Goal: Transaction & Acquisition: Purchase product/service

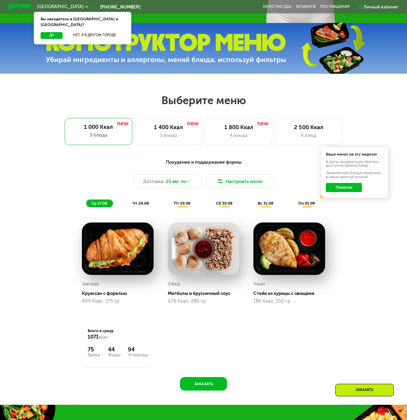
scroll to position [203, 0]
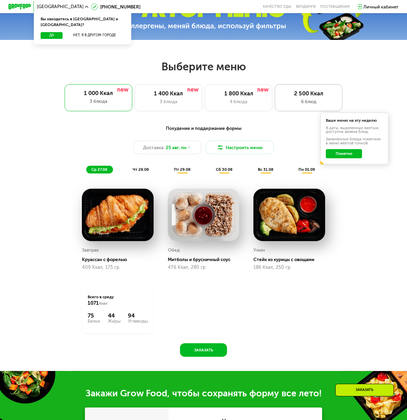
click at [309, 97] on div "2 500 Ккал" at bounding box center [309, 93] width 56 height 7
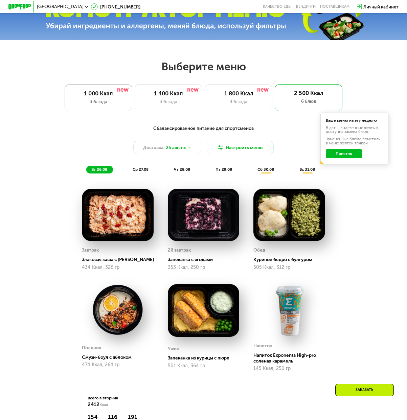
click at [103, 97] on div "1 000 Ккал" at bounding box center [98, 93] width 56 height 7
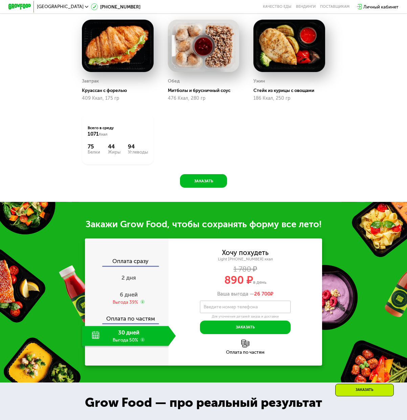
scroll to position [440, 0]
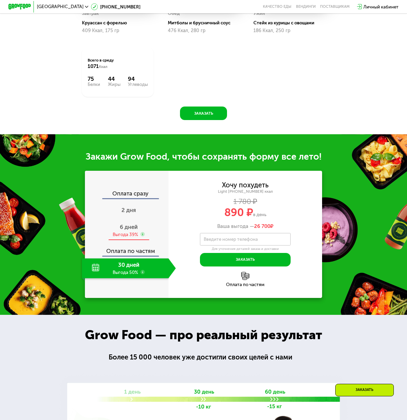
click at [126, 230] on span "6 дней" at bounding box center [129, 227] width 18 height 7
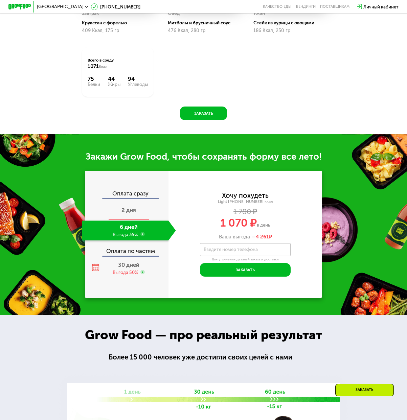
click at [128, 213] on span "2 дня" at bounding box center [128, 210] width 15 height 7
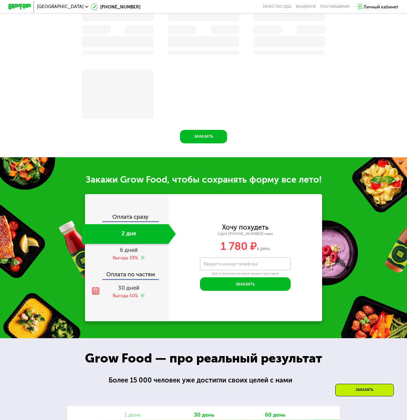
scroll to position [463, 0]
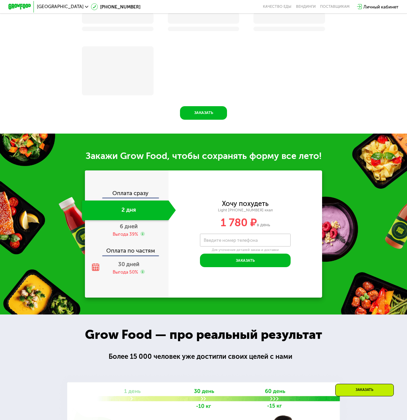
click at [129, 198] on div "Оплата сразу" at bounding box center [126, 193] width 83 height 7
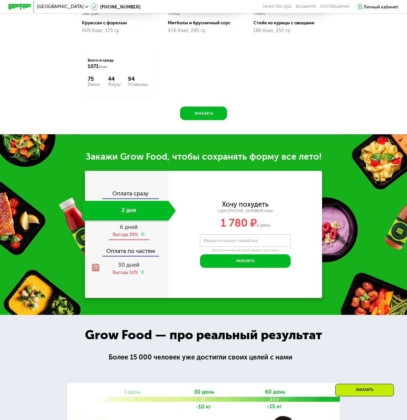
click at [129, 230] on span "6 дней" at bounding box center [129, 227] width 18 height 7
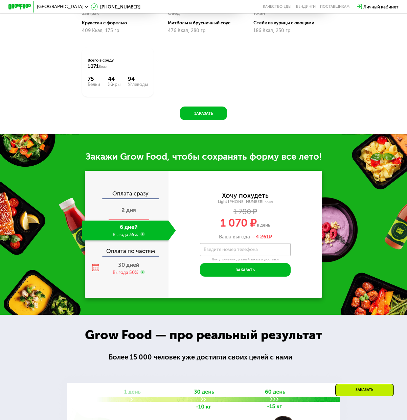
click at [128, 213] on span "2 дня" at bounding box center [128, 210] width 15 height 7
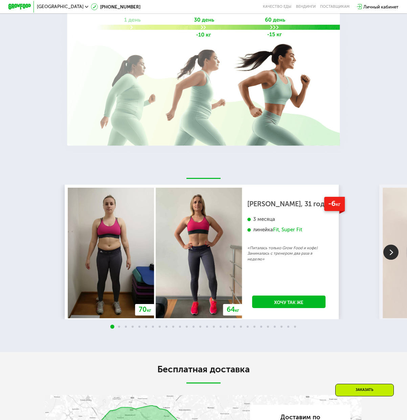
scroll to position [846, 0]
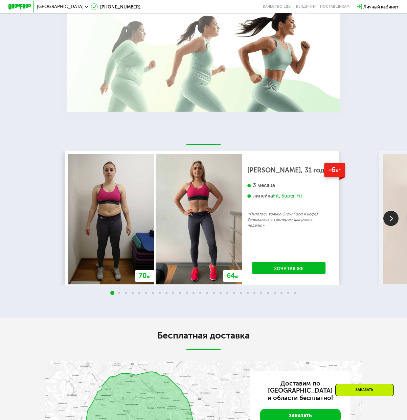
click at [388, 223] on img at bounding box center [390, 218] width 15 height 15
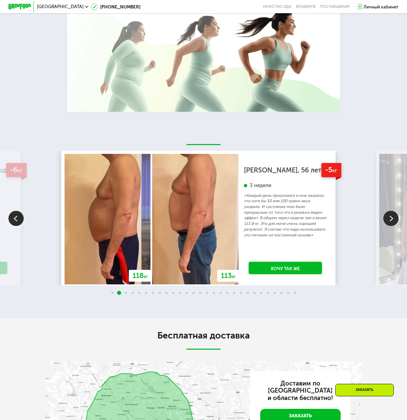
click at [388, 223] on img at bounding box center [390, 218] width 15 height 15
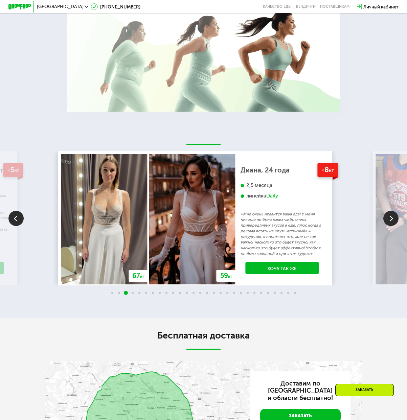
click at [387, 223] on img at bounding box center [390, 218] width 15 height 15
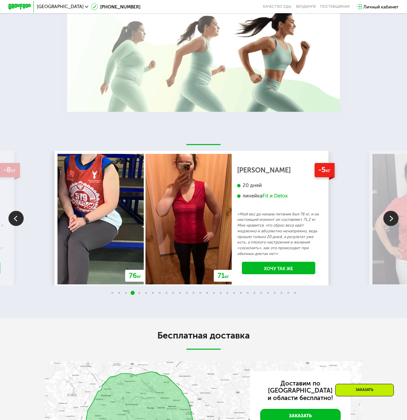
click at [387, 223] on img at bounding box center [390, 218] width 15 height 15
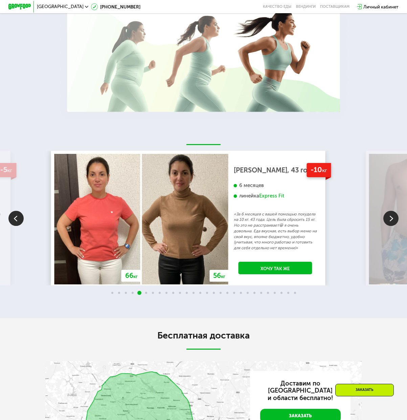
click at [387, 223] on img at bounding box center [390, 218] width 15 height 15
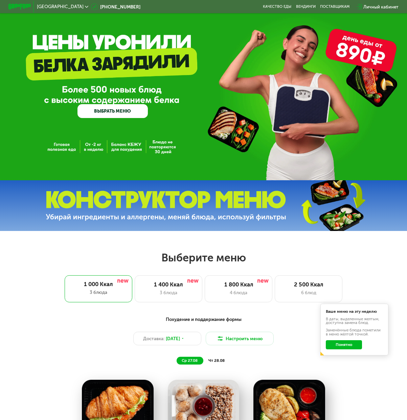
scroll to position [0, 0]
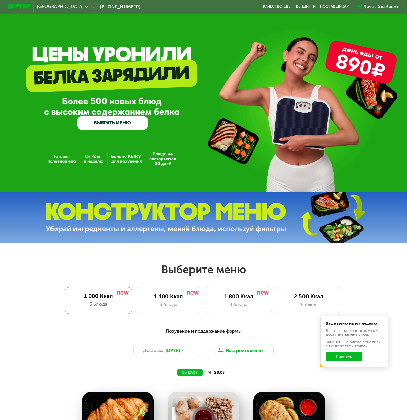
click at [284, 6] on link "Качество еды" at bounding box center [277, 6] width 28 height 4
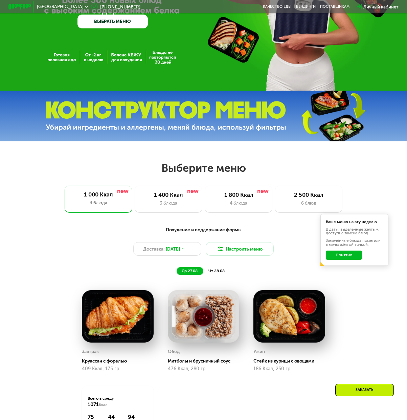
scroll to position [169, 0]
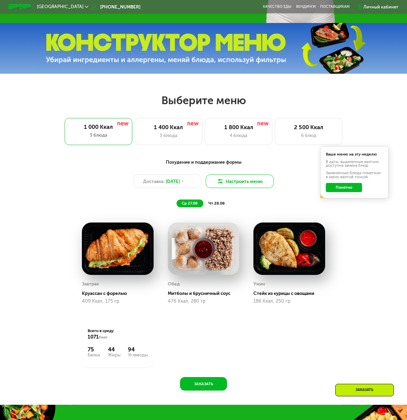
click at [238, 184] on button "Настроить меню" at bounding box center [240, 182] width 68 height 14
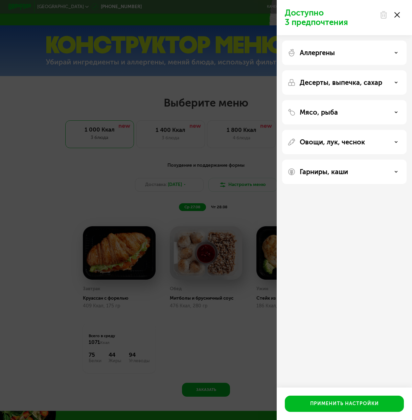
click at [334, 54] on p "Аллергены" at bounding box center [317, 53] width 35 height 8
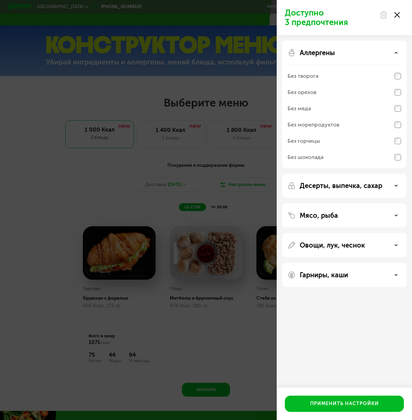
click at [332, 54] on p "Аллергены" at bounding box center [317, 53] width 35 height 8
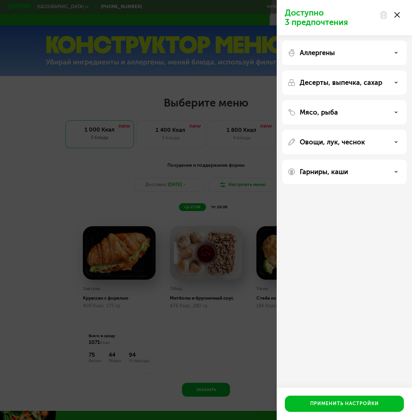
click at [326, 100] on div "Десерты, выпечка, сахар" at bounding box center [344, 112] width 124 height 24
click at [326, 85] on p "Десерты, выпечка, сахар" at bounding box center [341, 82] width 83 height 8
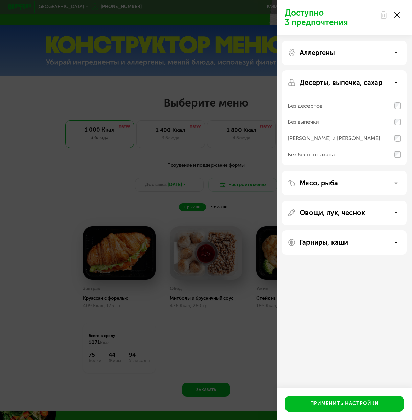
click at [322, 114] on div "Без десертов" at bounding box center [345, 122] width 114 height 16
click at [319, 105] on div "Без десертов" at bounding box center [305, 106] width 35 height 8
click at [181, 284] on div "Доступно 3 предпочтения Аллергены Десерты, выпечка, сахар Без десертов Без выпе…" at bounding box center [206, 210] width 412 height 420
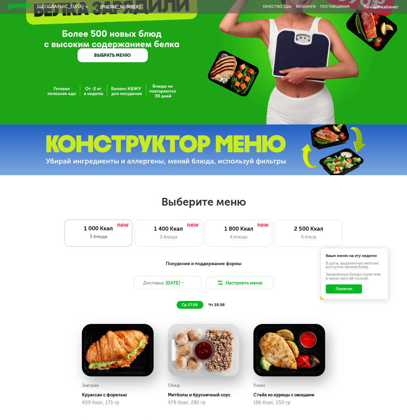
scroll to position [0, 0]
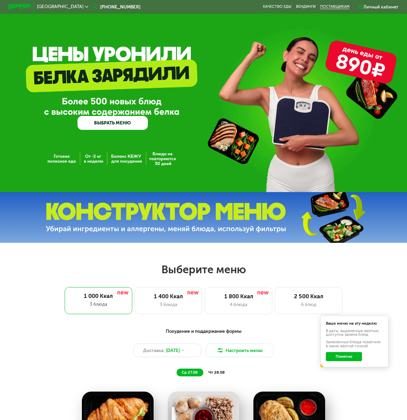
click at [338, 7] on div "поставщикам" at bounding box center [334, 6] width 29 height 4
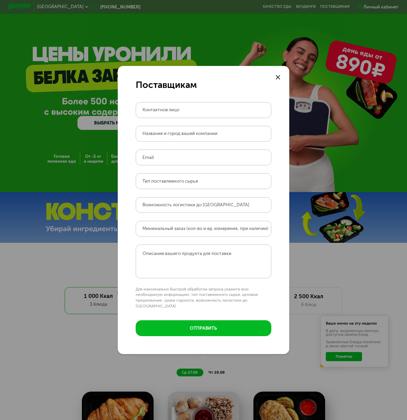
click at [337, 7] on div "Поставщикам Контактное лицо Название и город вашей компании Email Тип поставляе…" at bounding box center [203, 210] width 407 height 420
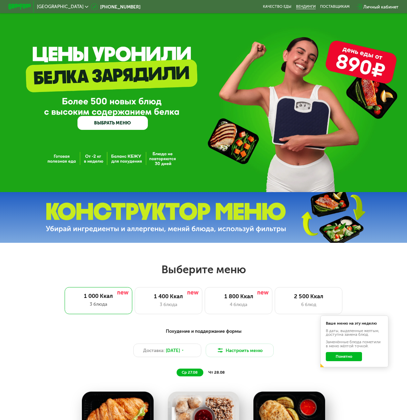
click at [309, 6] on link "Вендинги" at bounding box center [306, 6] width 20 height 4
click at [124, 124] on link "ВЫБРАТЬ МЕНЮ" at bounding box center [112, 123] width 70 height 14
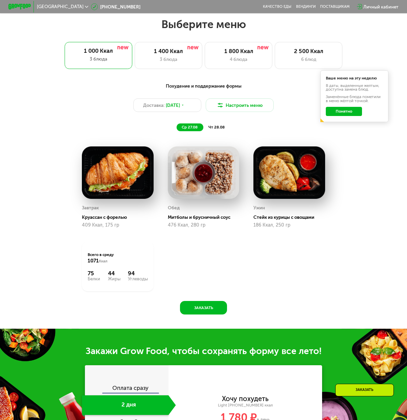
scroll to position [252, 0]
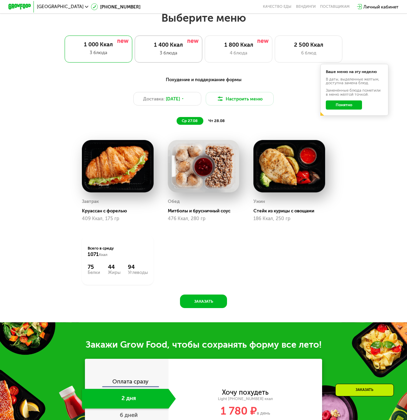
click at [181, 54] on div "3 блюда" at bounding box center [168, 52] width 56 height 7
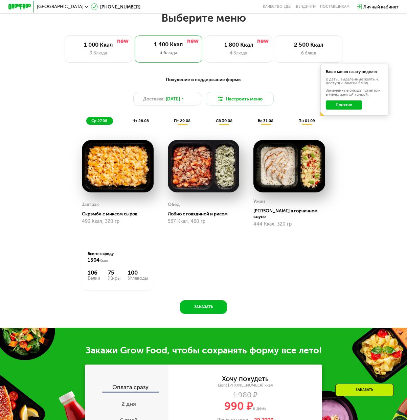
click at [134, 123] on span "чт 28.08" at bounding box center [141, 120] width 16 height 5
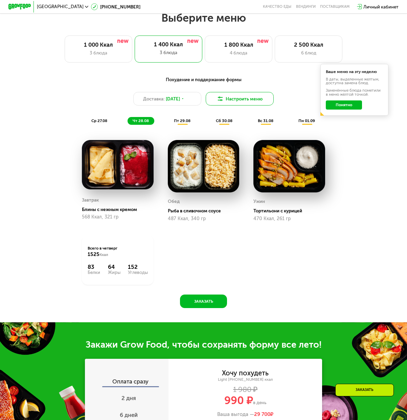
click at [252, 101] on button "Настроить меню" at bounding box center [240, 99] width 68 height 14
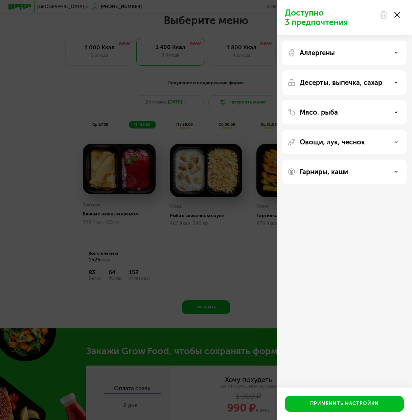
click at [105, 102] on div "Доступно 3 предпочтения Аллергены Десерты, выпечка, сахар Мясо, рыба Овощи, лук…" at bounding box center [206, 210] width 412 height 420
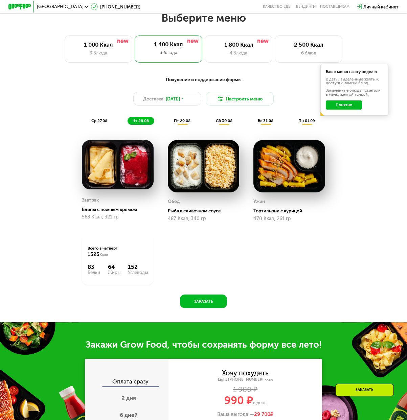
click at [183, 123] on span "пт 29.08" at bounding box center [182, 120] width 17 height 5
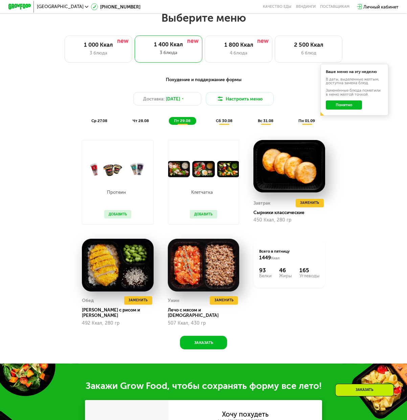
click at [224, 123] on span "сб 30.08" at bounding box center [224, 120] width 17 height 5
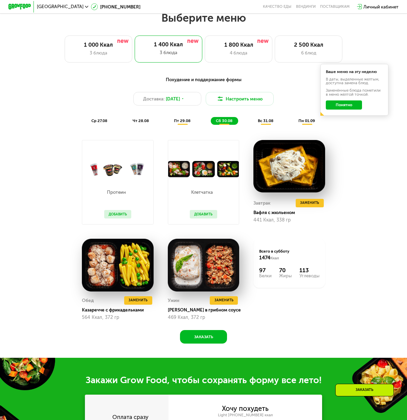
click at [268, 123] on span "вс 31.08" at bounding box center [266, 120] width 16 height 5
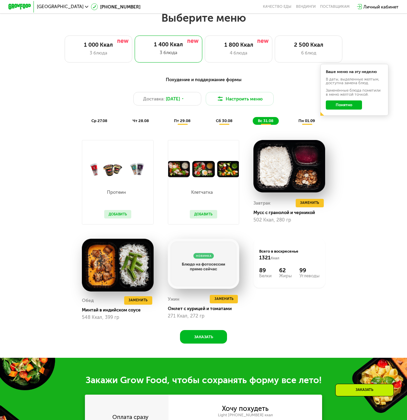
click at [311, 123] on span "пн 01.09" at bounding box center [306, 120] width 17 height 5
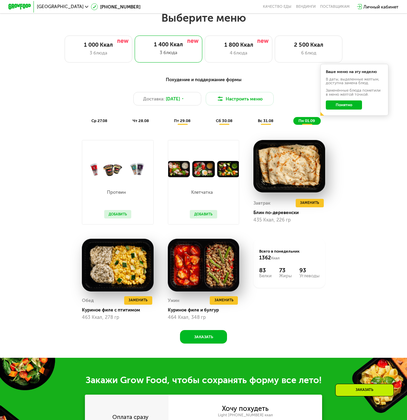
click at [98, 122] on span "ср 27.08" at bounding box center [99, 120] width 16 height 5
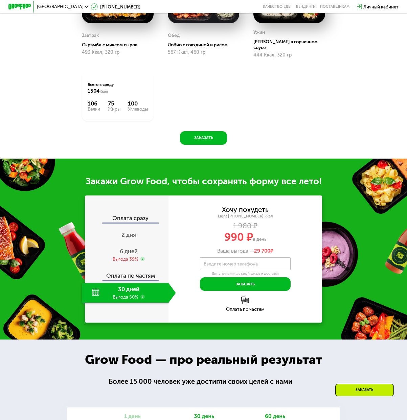
scroll to position [455, 0]
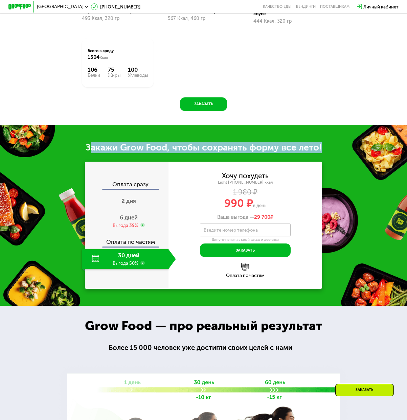
drag, startPoint x: 87, startPoint y: 146, endPoint x: 322, endPoint y: 140, distance: 235.2
click at [322, 140] on div "Закажи Grow Food, чтобы сохранять форму все лето! Оплата сразу 2 дня 6 дней Выг…" at bounding box center [203, 215] width 407 height 181
click at [333, 145] on div "Закажи Grow Food, чтобы сохранять форму все лето!" at bounding box center [203, 147] width 407 height 11
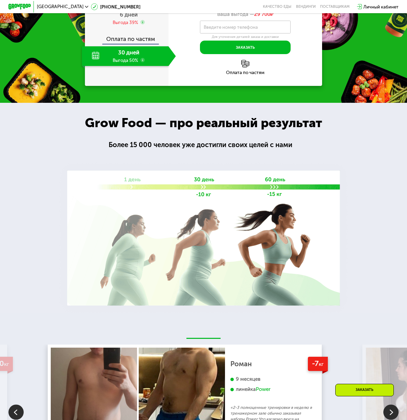
scroll to position [692, 0]
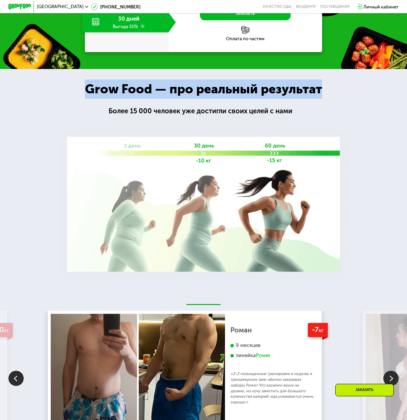
drag, startPoint x: 87, startPoint y: 88, endPoint x: 328, endPoint y: 90, distance: 241.2
click at [328, 90] on div "Grow Food — про реальный результат" at bounding box center [203, 89] width 256 height 19
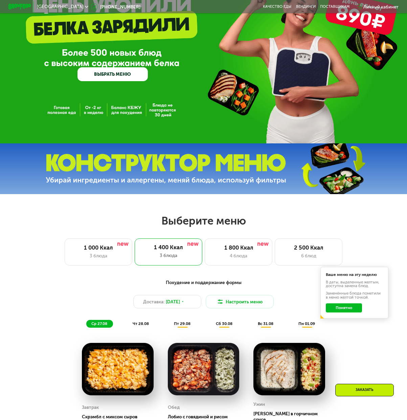
scroll to position [0, 0]
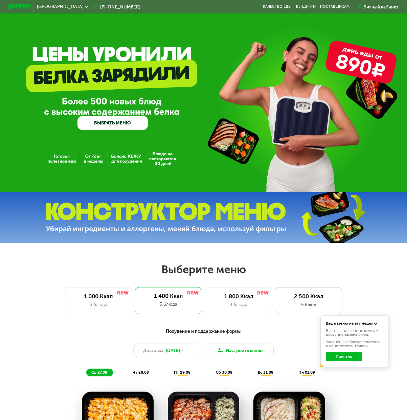
click at [292, 294] on div "2 500 Ккал 6 блюд" at bounding box center [309, 300] width 68 height 27
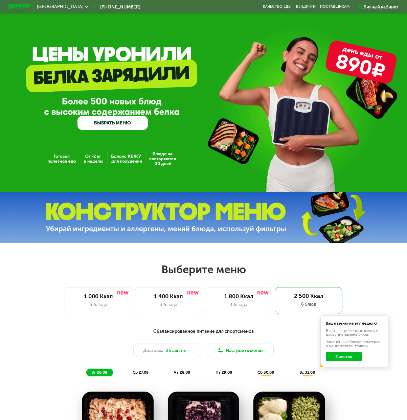
click at [50, 5] on span "[GEOGRAPHIC_DATA]" at bounding box center [60, 6] width 47 height 4
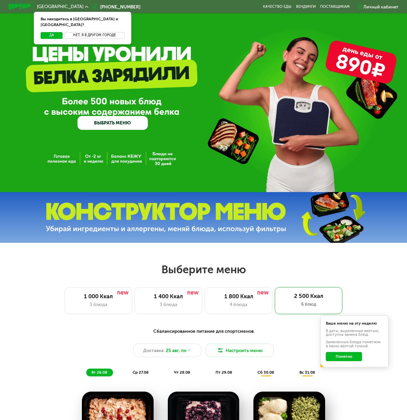
click at [84, 32] on button "Нет, я в другом городе" at bounding box center [95, 35] width 60 height 7
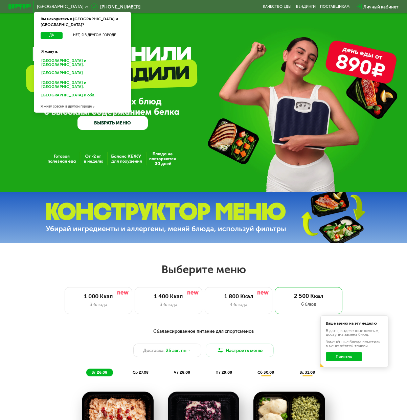
click at [207, 2] on div "[GEOGRAPHIC_DATA] Вы находитесь в [GEOGRAPHIC_DATA] и [GEOGRAPHIC_DATA]? Да Нет…" at bounding box center [204, 6] width 396 height 13
